Goal: Information Seeking & Learning: Learn about a topic

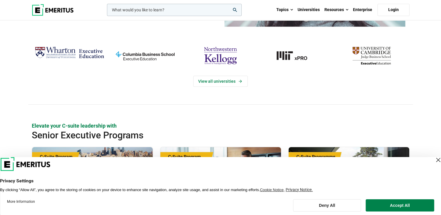
click at [434, 159] on div "Close Layer" at bounding box center [438, 160] width 8 height 8
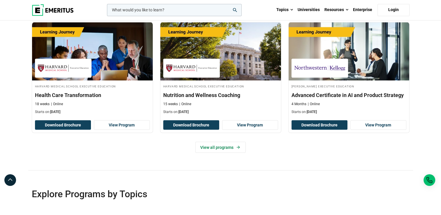
scroll to position [1021, 0]
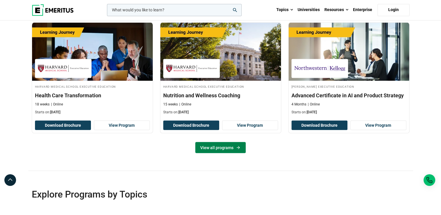
click at [215, 145] on link "View all programs" at bounding box center [220, 147] width 50 height 11
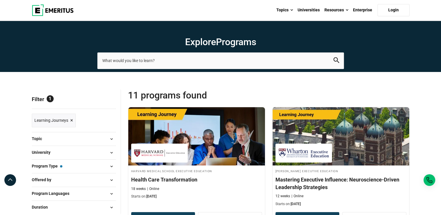
drag, startPoint x: 0, startPoint y: 0, endPoint x: 413, endPoint y: 48, distance: 416.0
click at [413, 48] on section "Explore Programs leadership marketing project management data science product m…" at bounding box center [220, 46] width 441 height 51
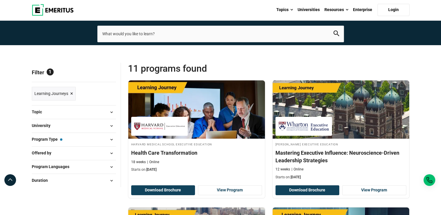
scroll to position [58, 0]
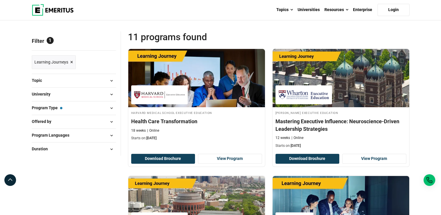
click at [111, 109] on span at bounding box center [111, 108] width 9 height 9
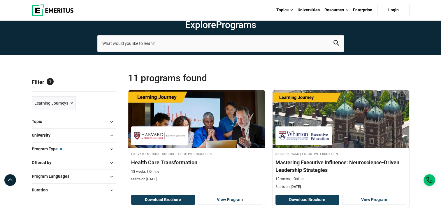
scroll to position [0, 0]
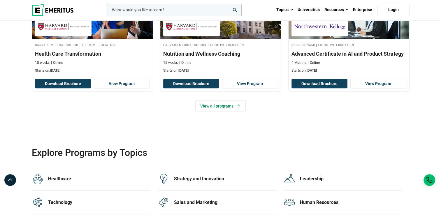
scroll to position [1180, 0]
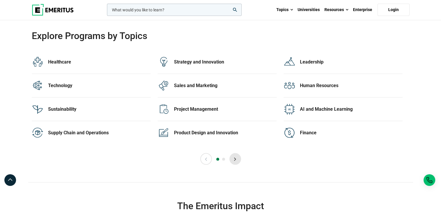
click at [238, 158] on button "Next" at bounding box center [236, 159] width 12 height 12
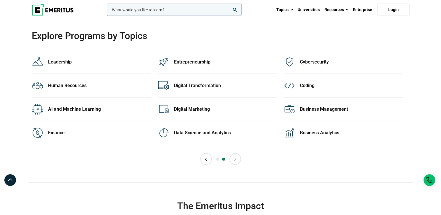
click at [238, 158] on button "Next" at bounding box center [236, 159] width 12 height 12
click at [81, 106] on div "AI and Machine Learning" at bounding box center [99, 109] width 103 height 6
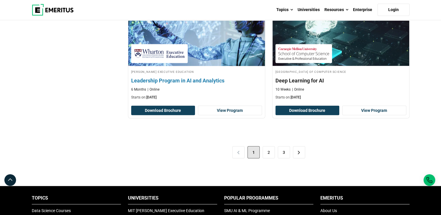
scroll to position [1255, 0]
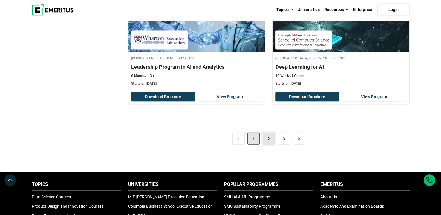
click at [272, 139] on link "2" at bounding box center [269, 139] width 12 height 12
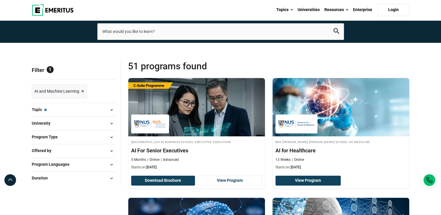
scroll to position [58, 0]
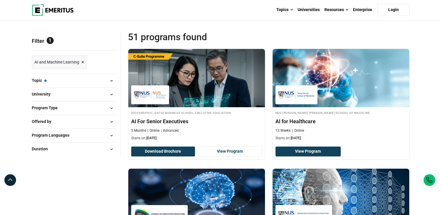
click at [109, 79] on span at bounding box center [111, 80] width 9 height 9
click at [114, 79] on span at bounding box center [111, 80] width 9 height 9
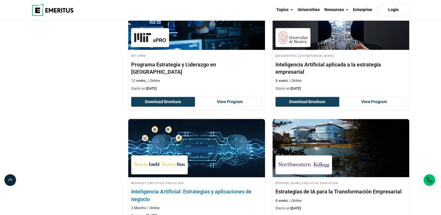
scroll to position [1070, 0]
